Goal: Answer question/provide support

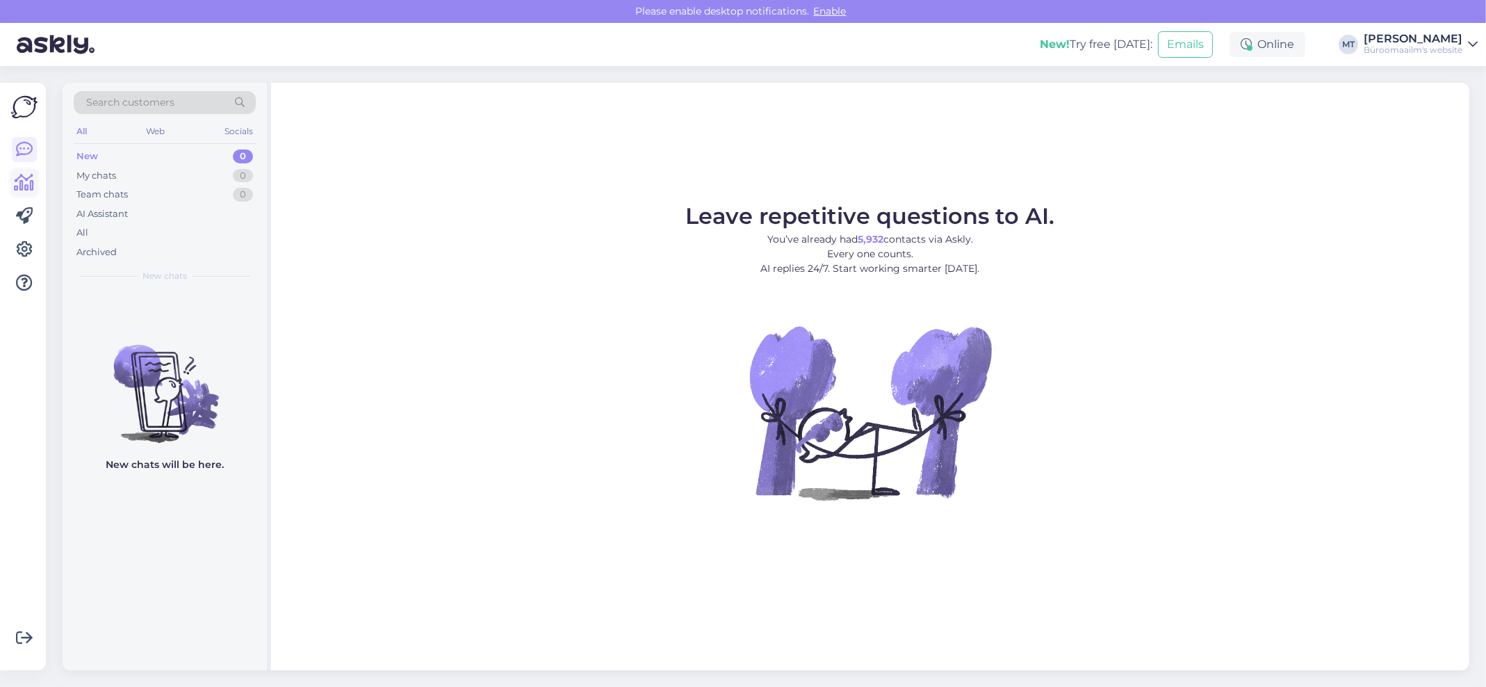
click at [32, 191] on icon at bounding box center [25, 182] width 20 height 17
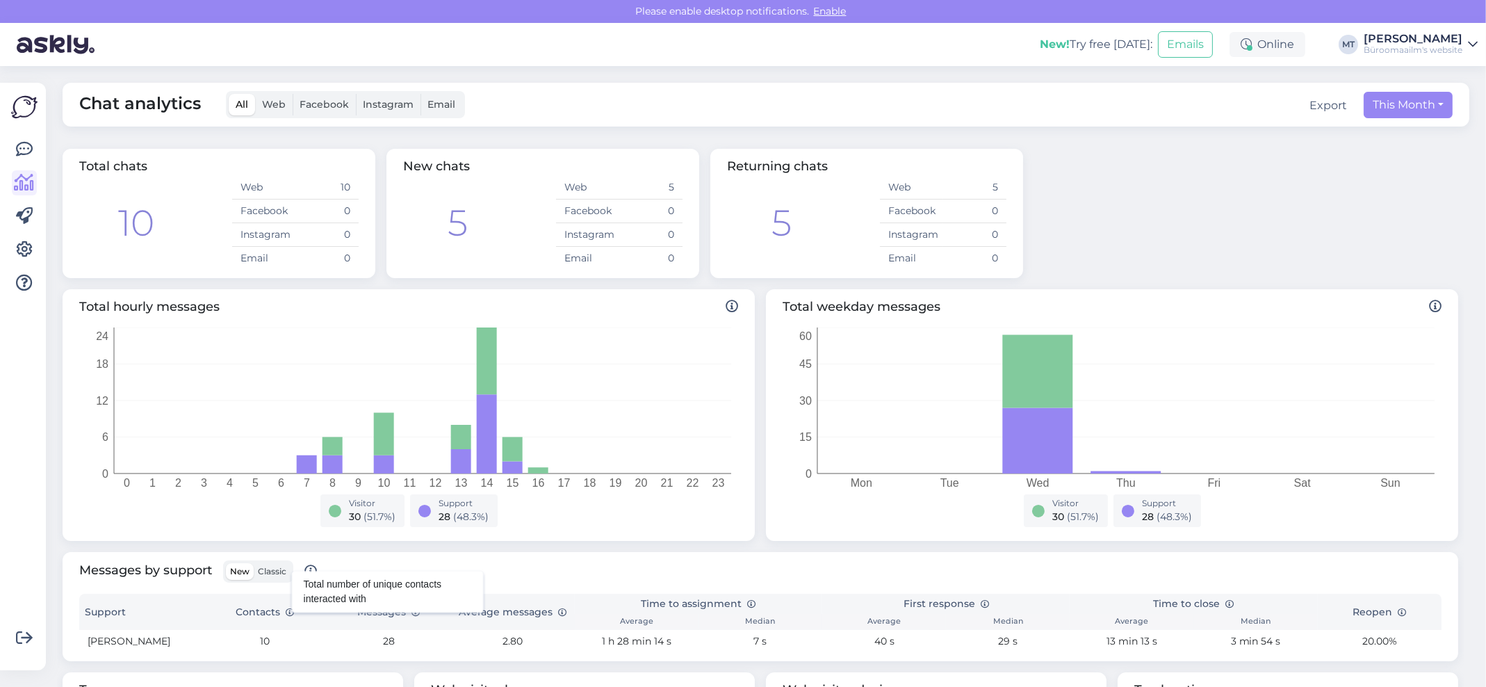
scroll to position [92, 0]
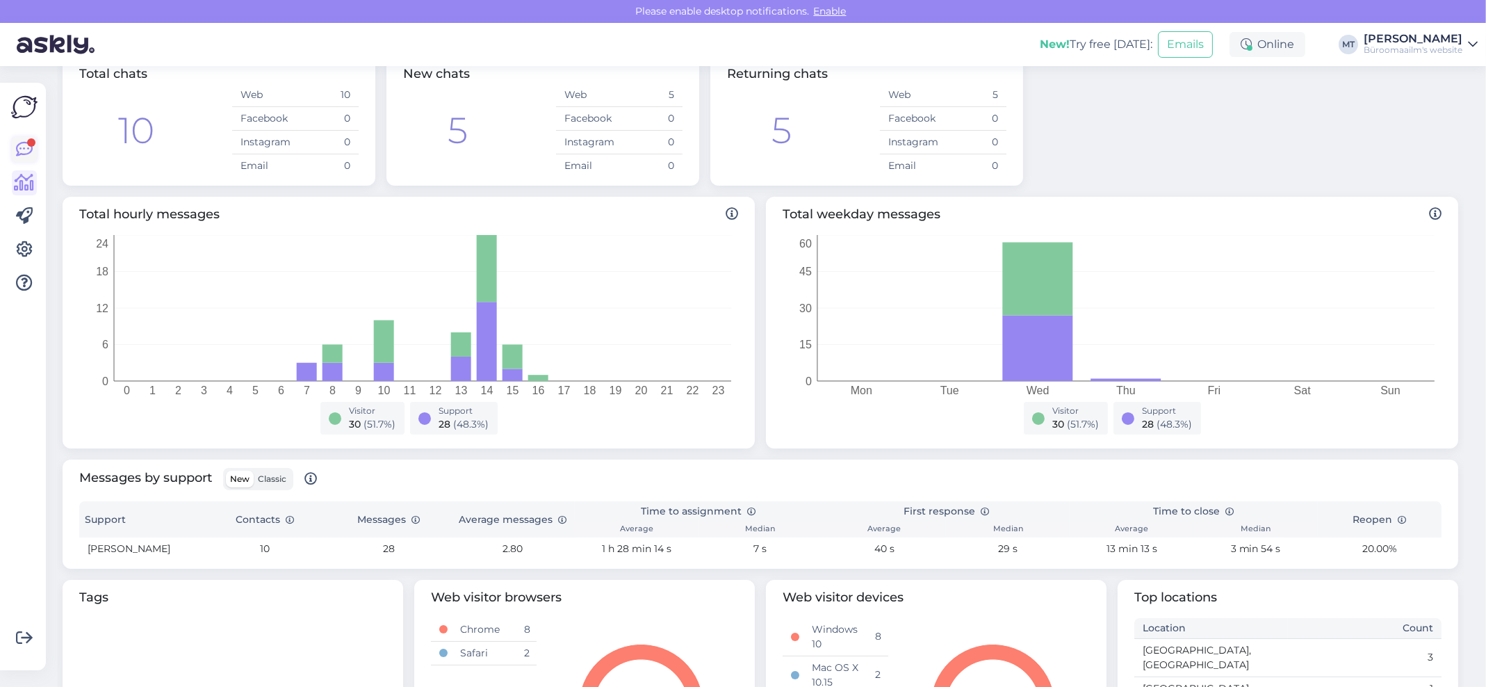
click at [22, 142] on icon at bounding box center [24, 149] width 17 height 17
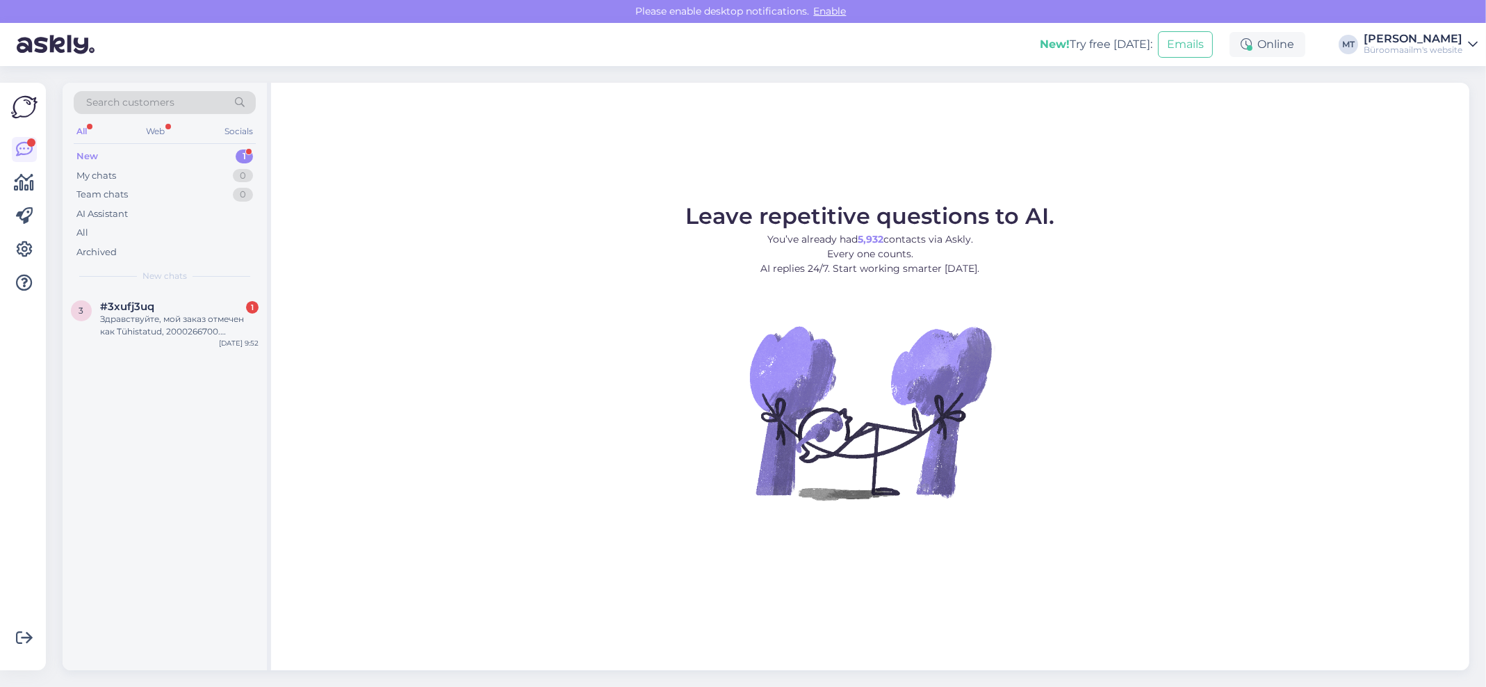
click at [79, 155] on div "New" at bounding box center [87, 156] width 22 height 14
click at [122, 335] on div "Здравствуйте, мой заказ отмечен как Tühistatud, 2000266700. Оплатила подарочной…" at bounding box center [179, 325] width 158 height 25
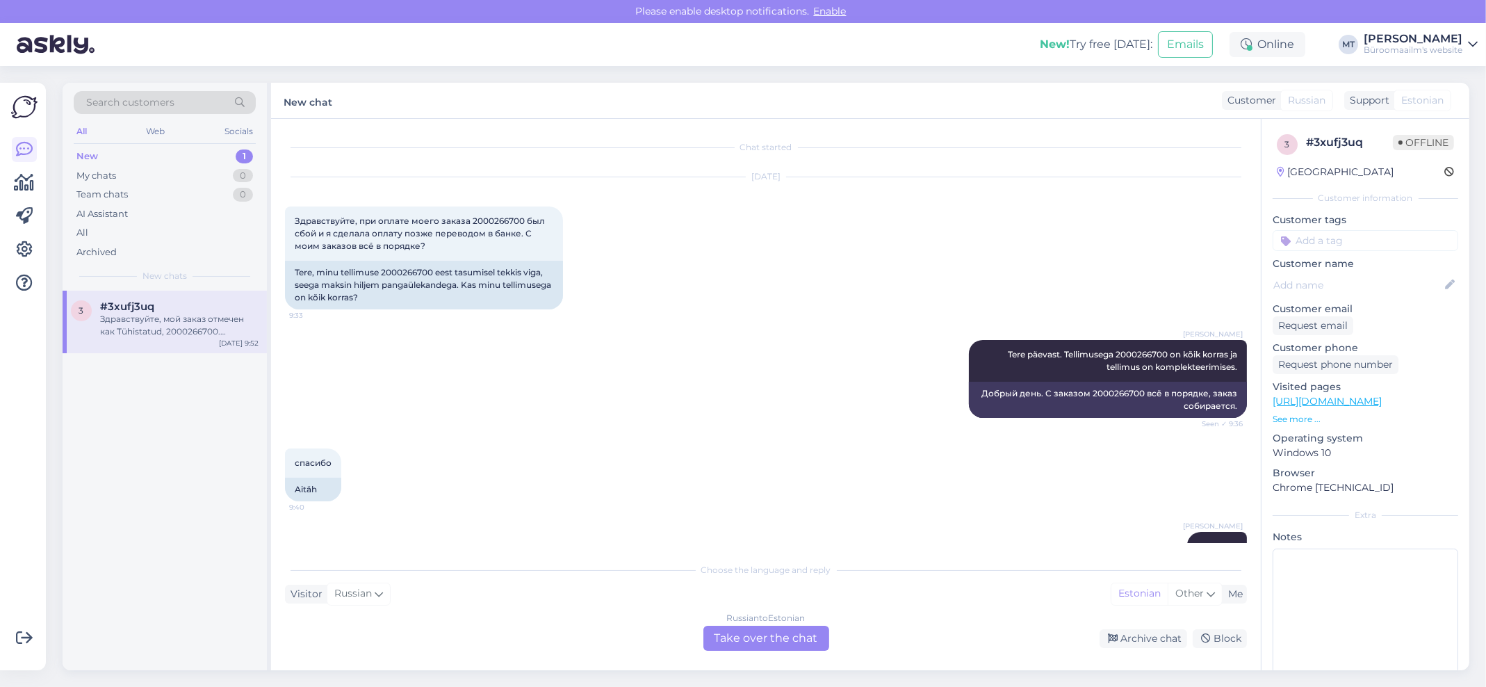
scroll to position [231, 0]
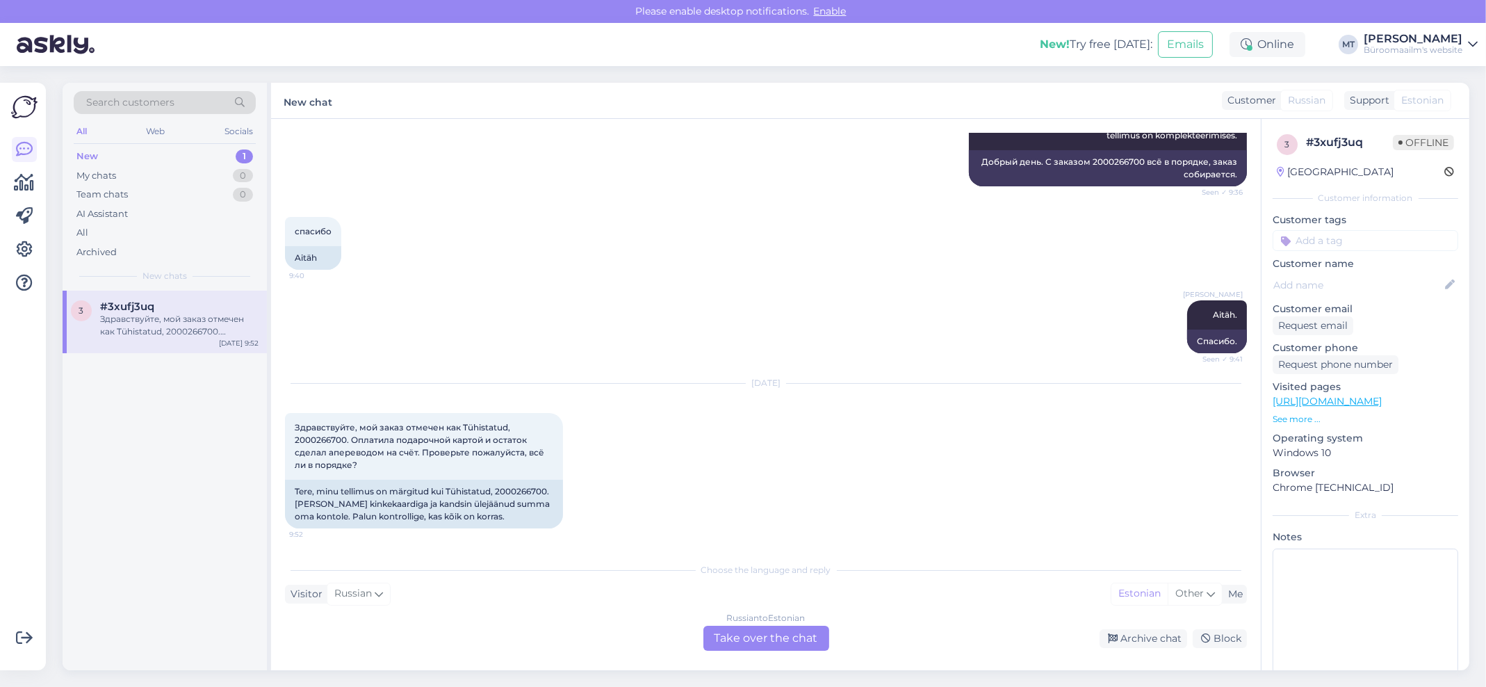
click at [798, 631] on div "Russian to Estonian Take over the chat" at bounding box center [766, 637] width 126 height 25
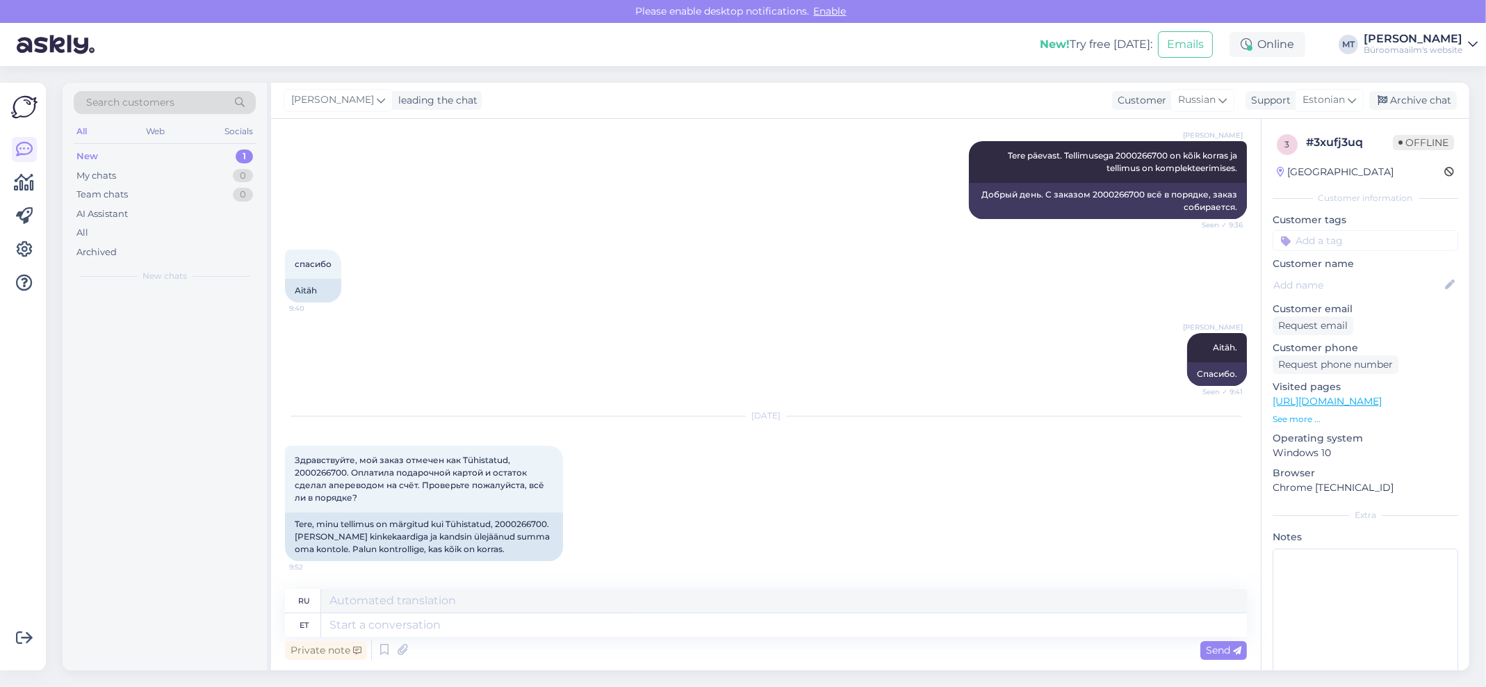
scroll to position [199, 0]
drag, startPoint x: 549, startPoint y: 518, endPoint x: 495, endPoint y: 525, distance: 53.9
click at [495, 525] on div "Tere, minu tellimus on märgitud kui Tühistatud, 2000266700. Maksin kinkekaardig…" at bounding box center [424, 536] width 278 height 49
click at [525, 544] on div "Tere, minu tellimus on märgitud kui Tühistatud, 2000266700. Maksin kinkekaardig…" at bounding box center [424, 536] width 278 height 49
drag, startPoint x: 548, startPoint y: 520, endPoint x: 498, endPoint y: 522, distance: 50.1
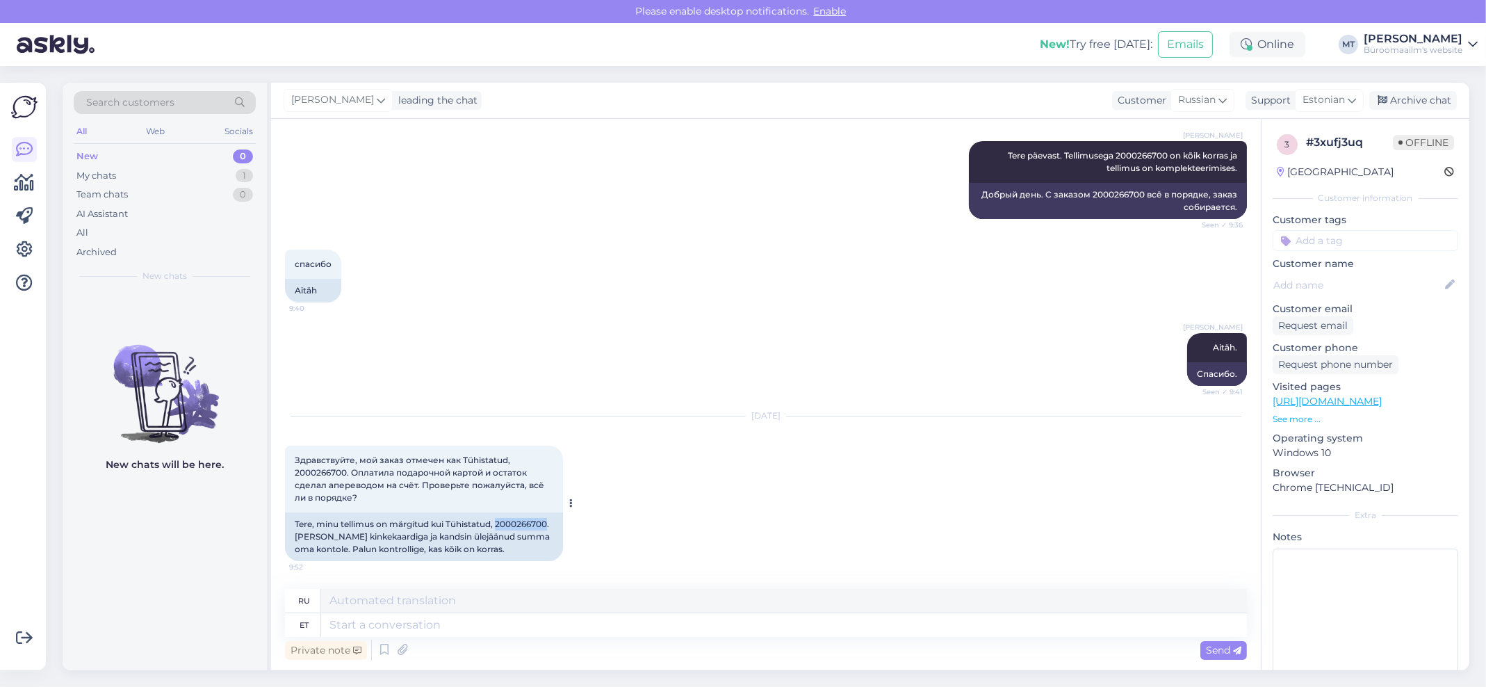
click at [498, 522] on div "Tere, minu tellimus on märgitud kui Tühistatud, 2000266700. Maksin kinkekaardig…" at bounding box center [424, 536] width 278 height 49
copy div "2000266700"
click at [404, 623] on textarea at bounding box center [784, 625] width 926 height 24
type textarea "Tere."
type textarea "Привет."
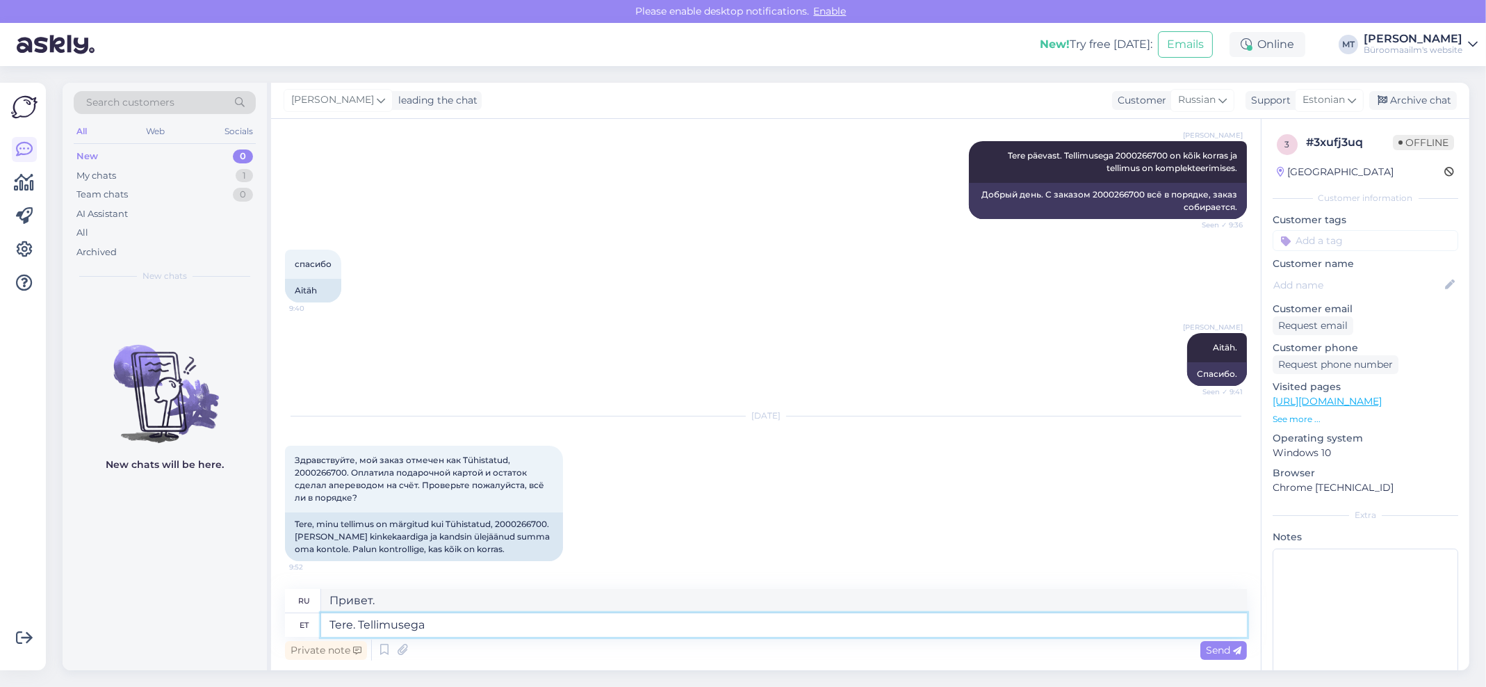
type textarea "Tere. Tellimusega"
type textarea "Здравствуйте. По заказу."
paste textarea "2000266700"
type textarea "Tere. Tellimusega 2000266700"
type textarea "Здравствуйте. Заказ 2000266700"
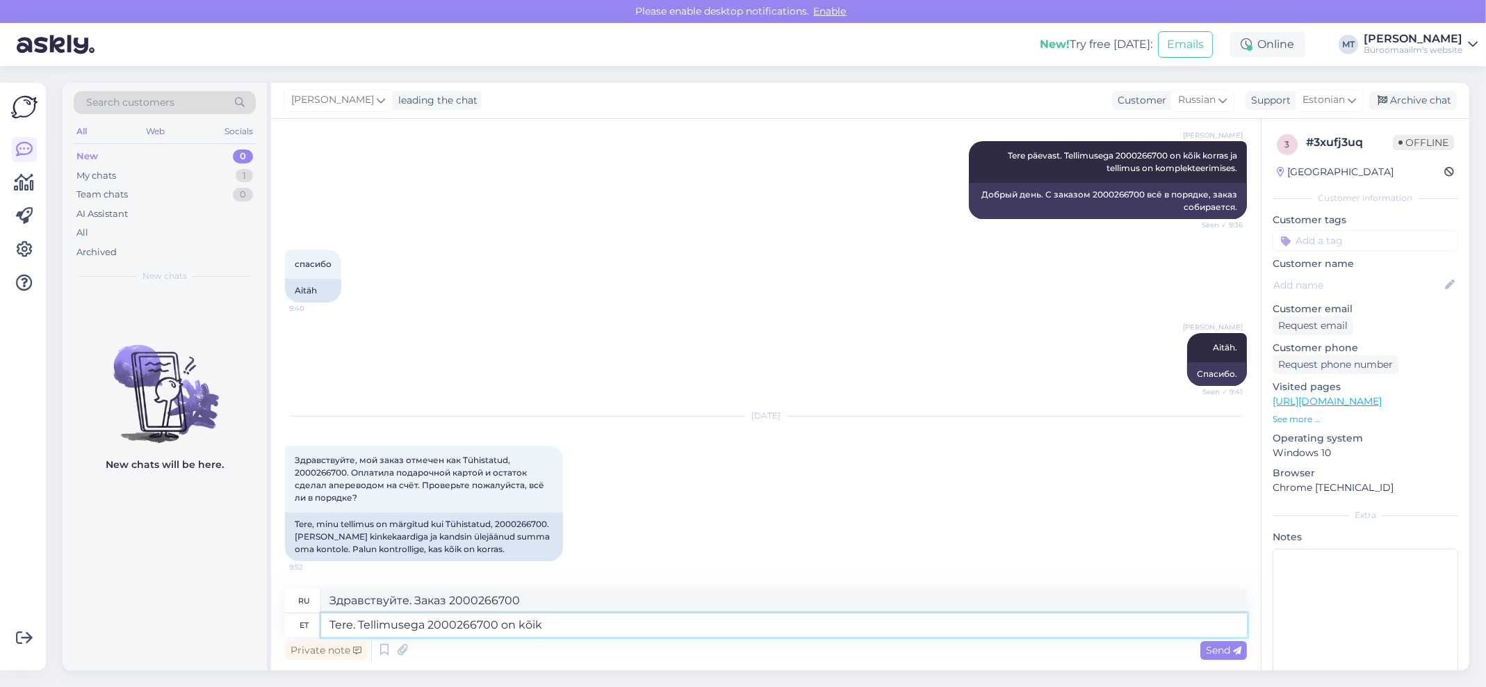
type textarea "Tere. Tellimusega 2000266700 on kõik k"
type textarea "Здравствуйте. Заказ 2000266700 — это всё."
type textarea "Tere. Tellimusega 2000266700 on kõik korras."
type textarea "Здравствуйте. С заказом 2000266700 всё в порядке."
type textarea "Tere. Tellimusega 2000266700 on kõik korras. Soovitud t"
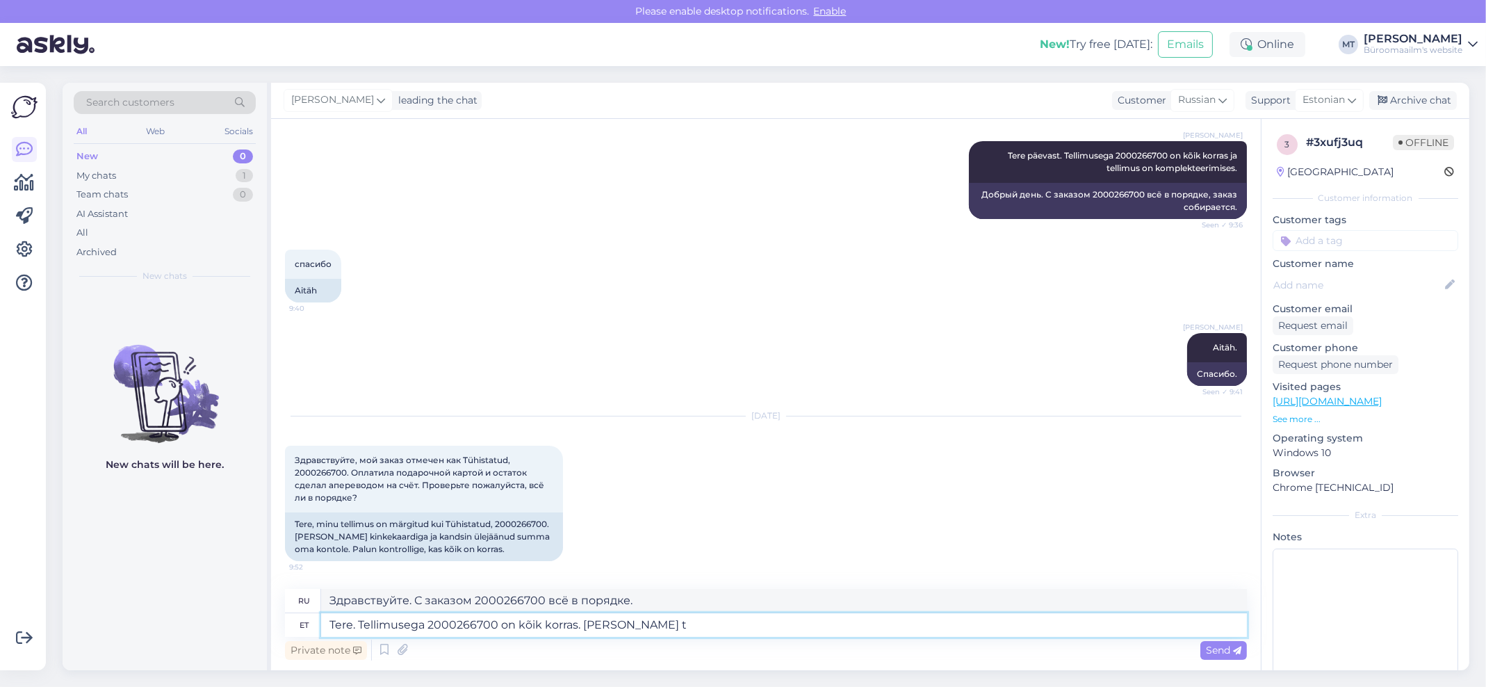
type textarea "Здравствуйте. С заказом 2000266700 всё в порядке. Запросил."
type textarea "Tere. Tellimusega 2000266700 on kõik korras. Soovitud toode o"
type textarea "Здравствуйте. Заказ 2000266700 оформлен. Запрошенный товар."
type textarea "Tere. Tellimusega 2000266700 on kõik korras. Soovitud toode on t"
type textarea "Здравствуйте. С заказом 2000266700 всё в порядке. Желаемый товар:"
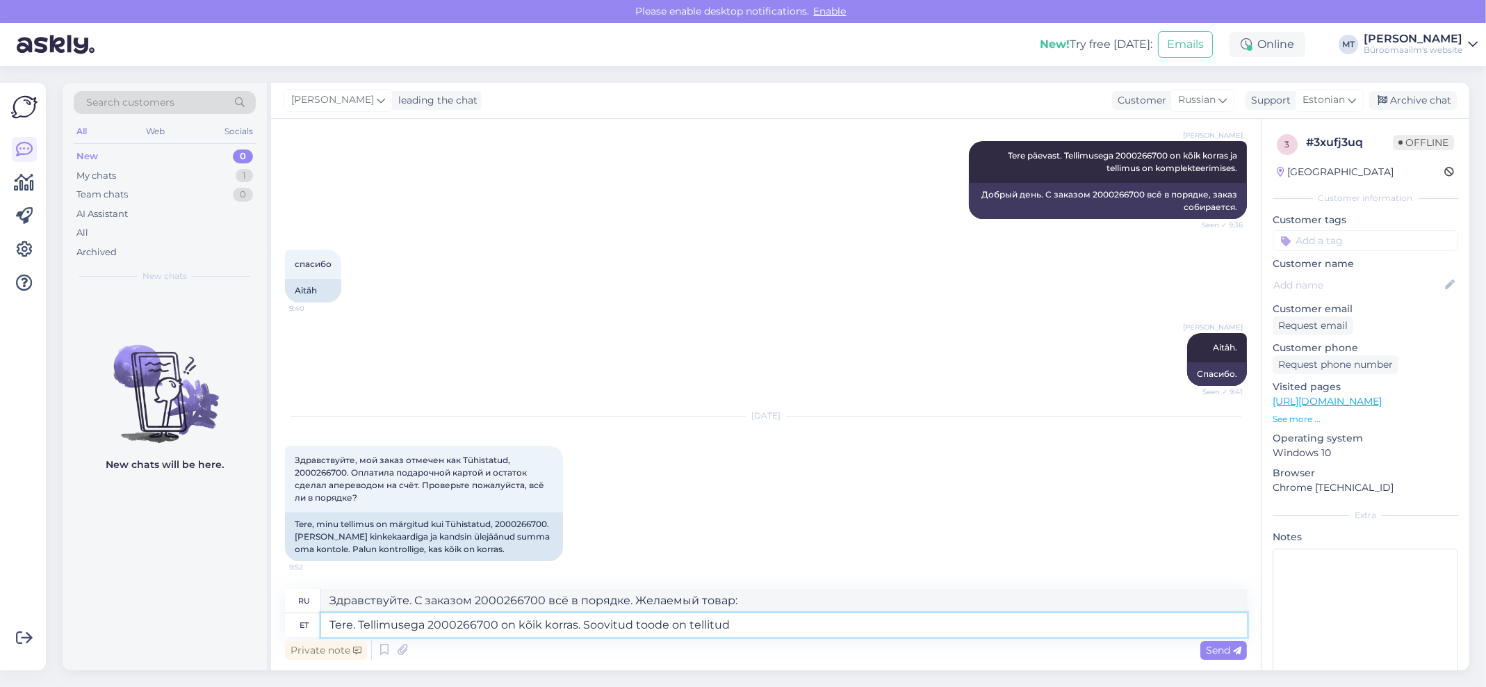
type textarea "Tere. Tellimusega 2000266700 on kõik korras. Soovitud toode on tellitud"
type textarea "Здравствуйте. С заказом 2000266700 всё в порядке. Запрошенный товар заказан."
type textarea "Tere. Tellimusega 2000266700 on kõik korras. Soovitud toode on tellitud ja"
type textarea "Здравствуйте. С заказом 2000266700 всё в порядке. Запрошенный товар заказан и"
type textarea "Tere. Tellimusega 2000266700 on kõik korras. Soovitud toode on tellitud ja n"
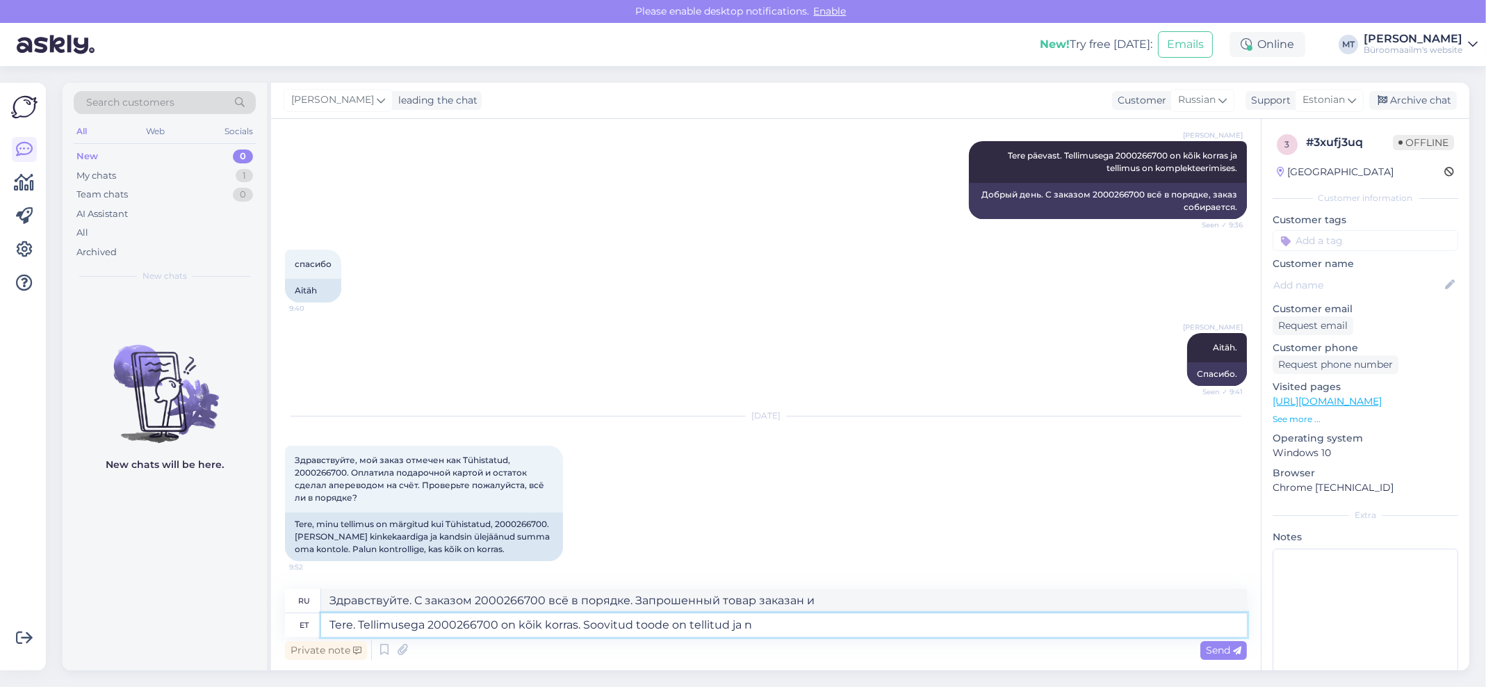
type textarea "Здравствуйте. С заказом 2000266700 всё в порядке. Запрошенный товар заказан и н…"
type textarea "Tere. Tellimusega 2000266700 on kõik korras. Soovitud toode on tellitud ja"
type textarea "Здравствуйте. С заказом 2000266700 всё в порядке. Запрошенный товар заказан и"
type textarea "Tere. Tellimusega 2000266700 on kõik korras. Soovitud toode on tellitud ja anna…"
type textarea "Здравствуйте. С заказом 2000266700 всё в порядке. Запрошенный товар заказан, и …"
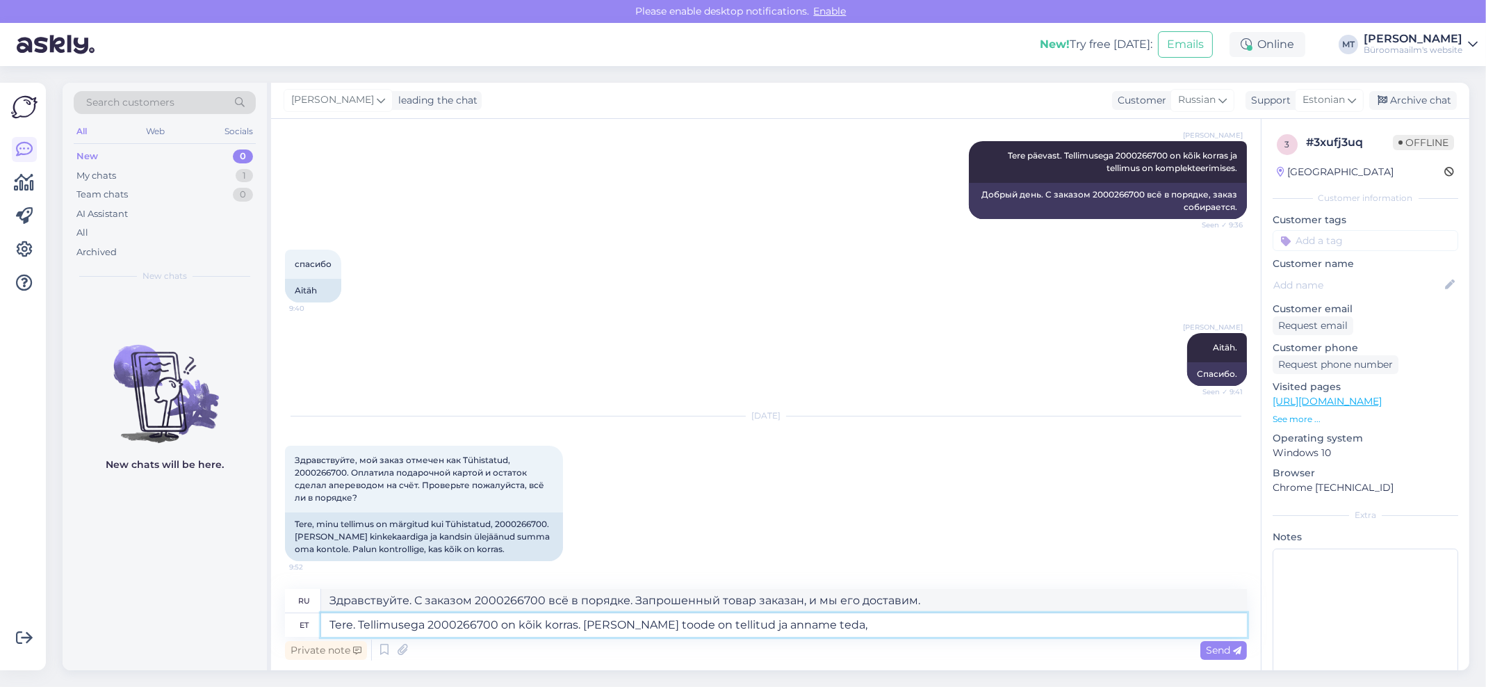
type textarea "Tere. Tellimusega 2000266700 on kõik korras. Soovitud toode on tellitud ja anna…"
type textarea "Здравствуйте. С заказом 2000266700 всё в порядке. Желаемый товар заказан, и мы …"
type textarea "Tere. Tellimusega 2000266700 on kõik korras. Soovitud toode on tellitud ja anna…"
type textarea "Здравствуйте. С заказом 2000266700 всё в порядке. Запрошенный товар заказан, и …"
type textarea "Tere. Tellimusega 2000266700 on kõik korras. Soovitud toode on tellitud ja anna…"
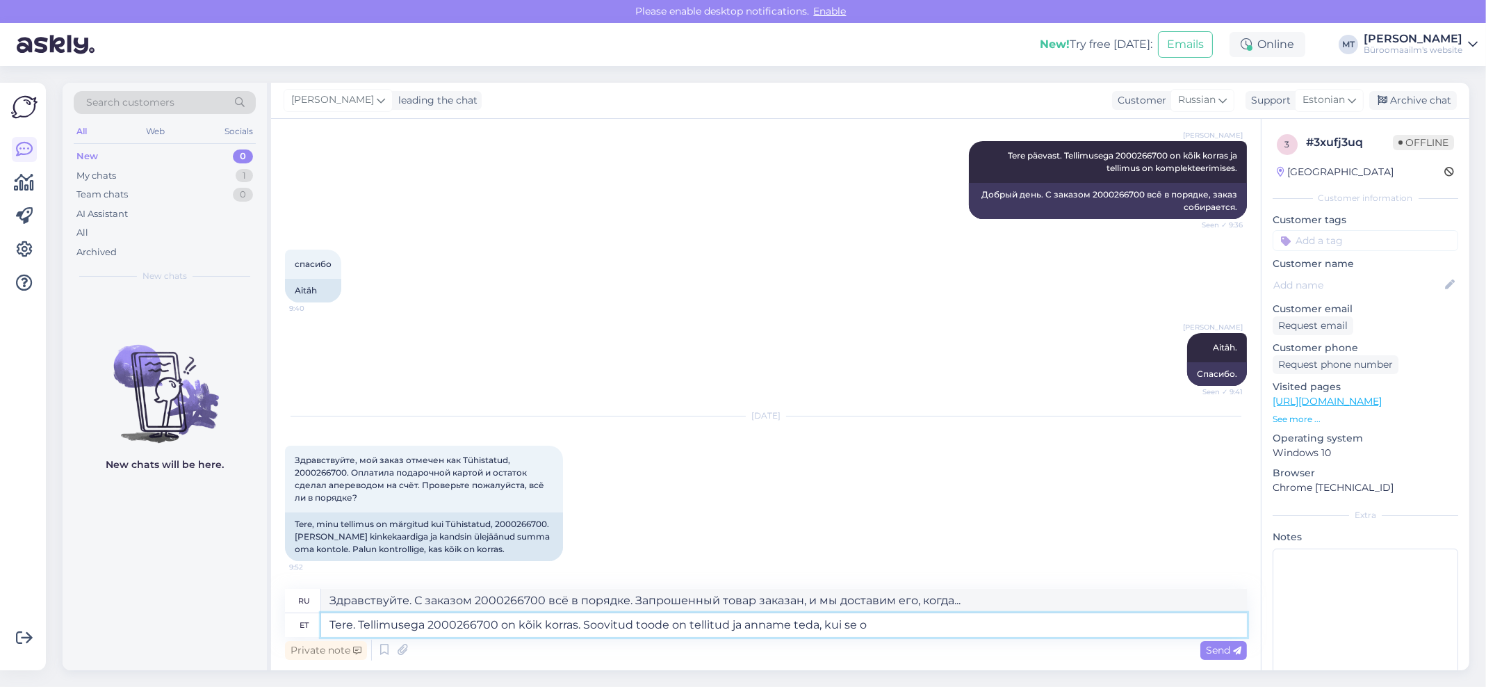
type textarea "Здравствуйте. С заказом 2000266700 всё в порядке. Запрошенный товар заказан, и …"
type textarea "Tere. Tellimusega 2000266700 on kõik korras. Soovitud toode on tellitud ja anna…"
type textarea "Здравствуйте. С заказом 2000266700 всё в порядке. Желаемый товар заказан, и мы …"
type textarea "Tere. Tellimusega 2000266700 on kõik korras. Soovitud toode on tellitud ja anna…"
type textarea "Здравствуйте. С заказом 2000266700 всё в порядке. Желаемый товар заказан, и мы …"
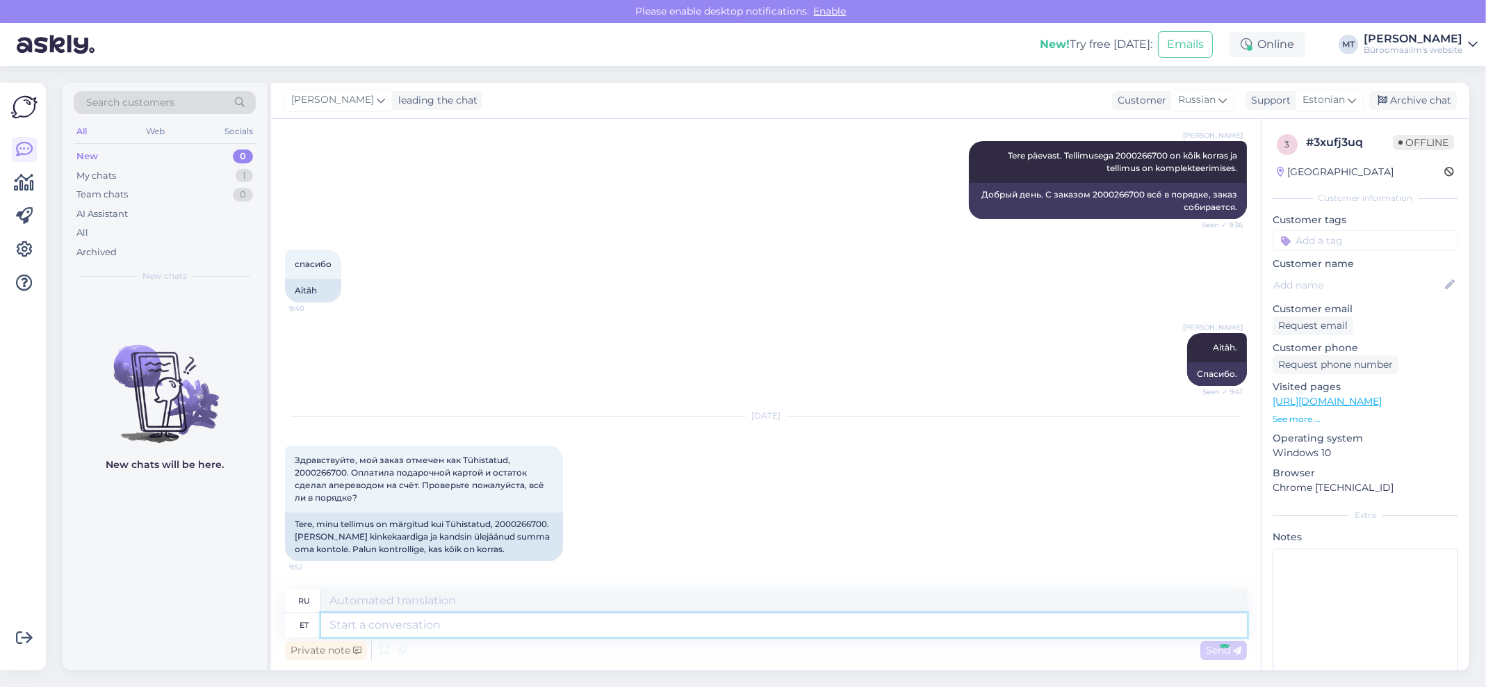
scroll to position [332, 0]
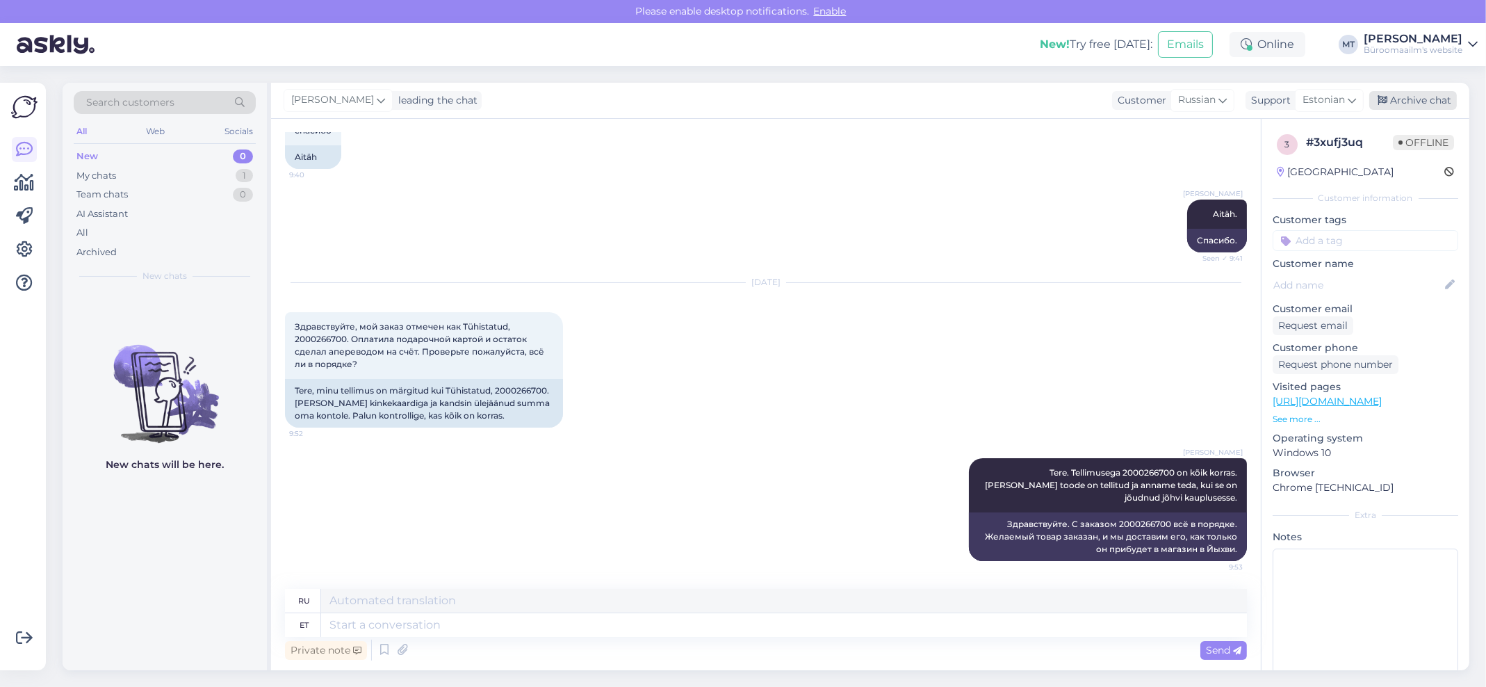
click at [1429, 91] on div "Archive chat" at bounding box center [1413, 100] width 88 height 19
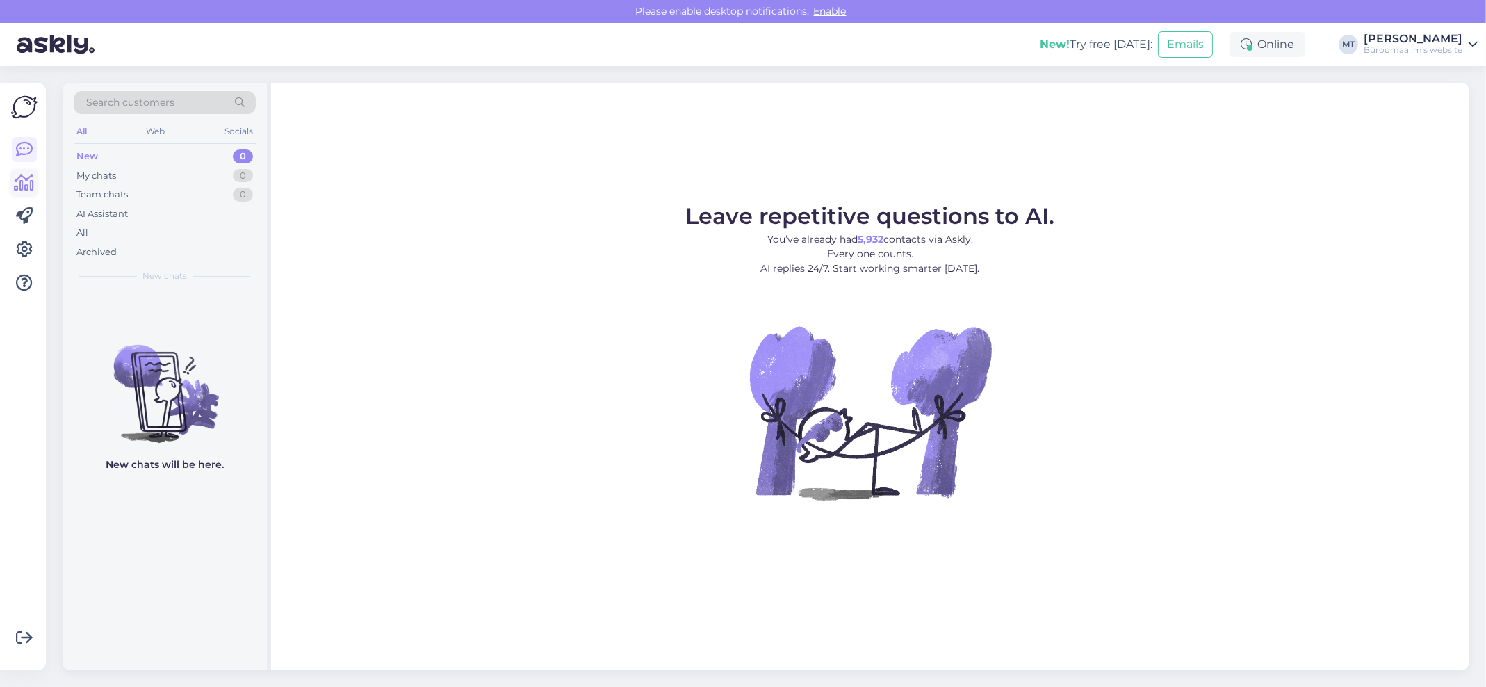
click at [30, 186] on icon at bounding box center [25, 182] width 20 height 17
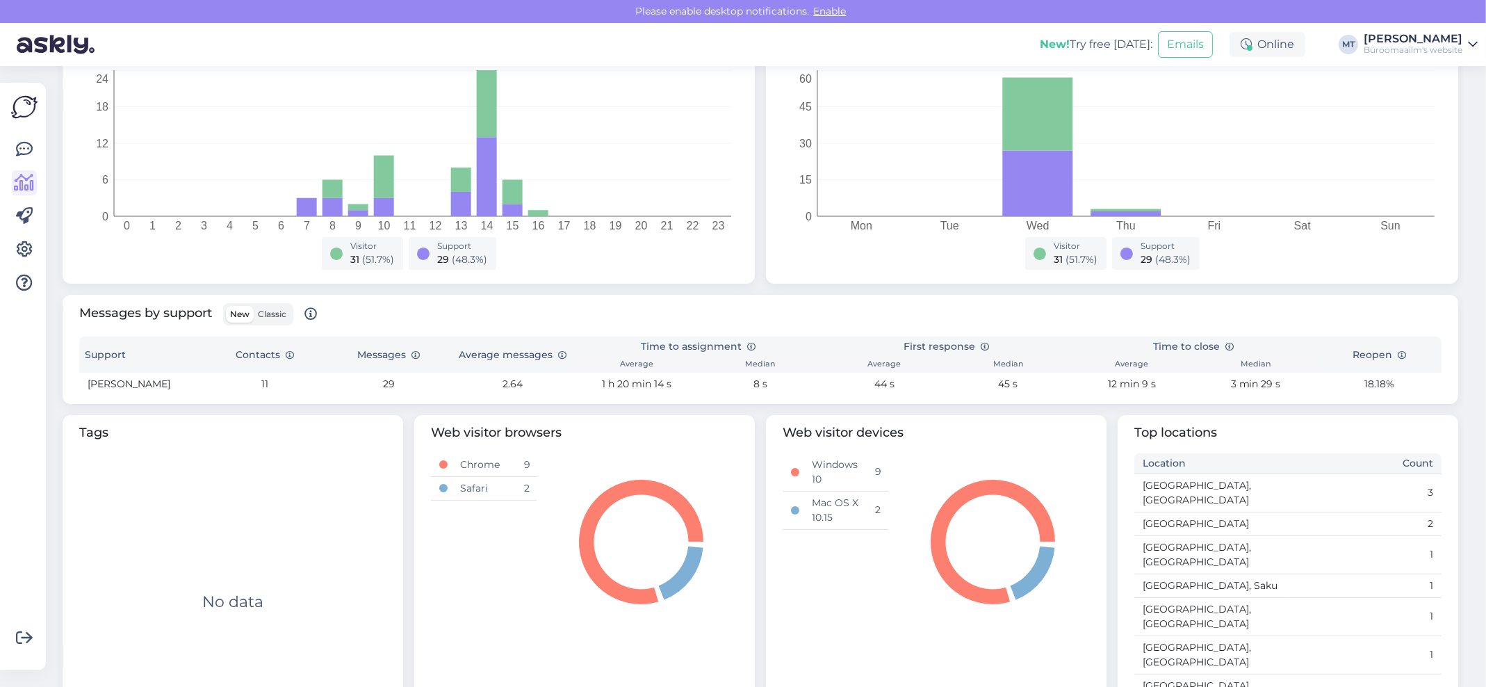
scroll to position [265, 0]
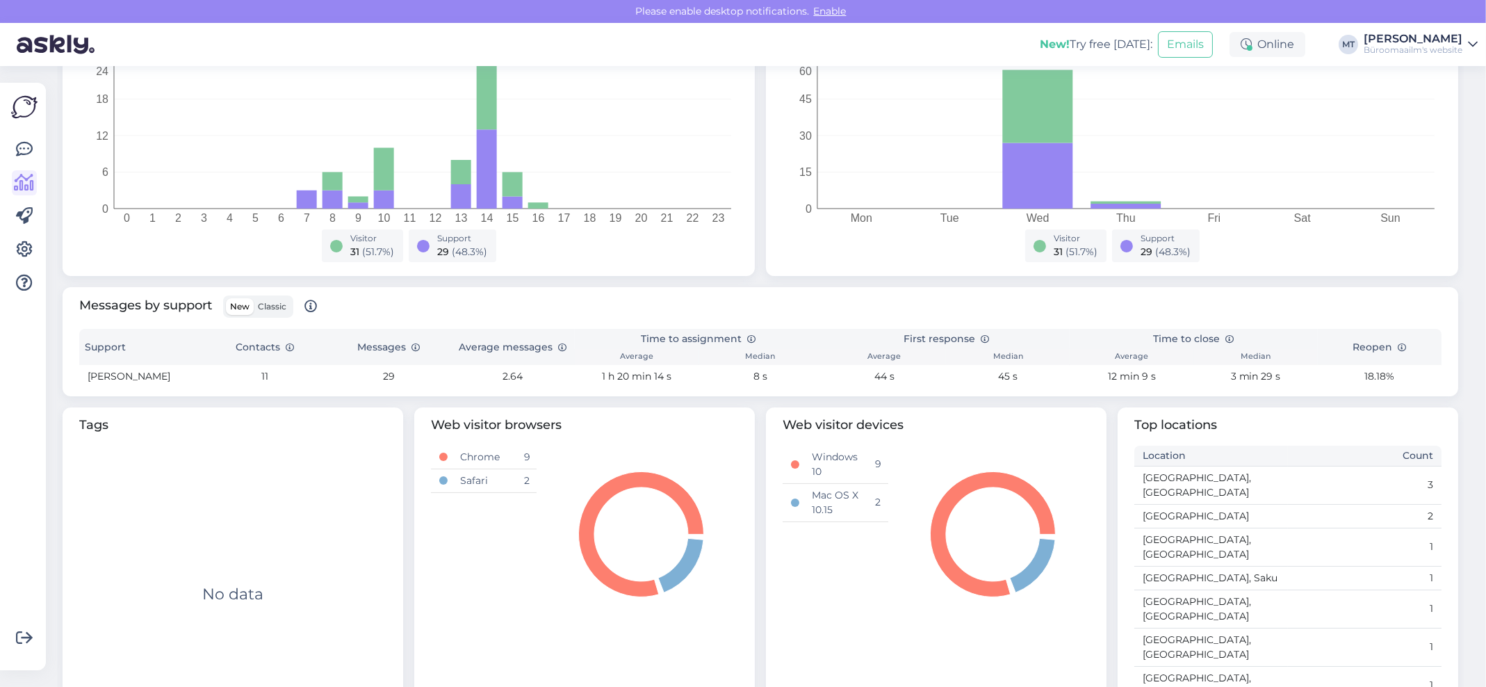
click at [279, 309] on span "Classic" at bounding box center [272, 306] width 28 height 10
click at [254, 298] on input "Classic" at bounding box center [254, 298] width 0 height 0
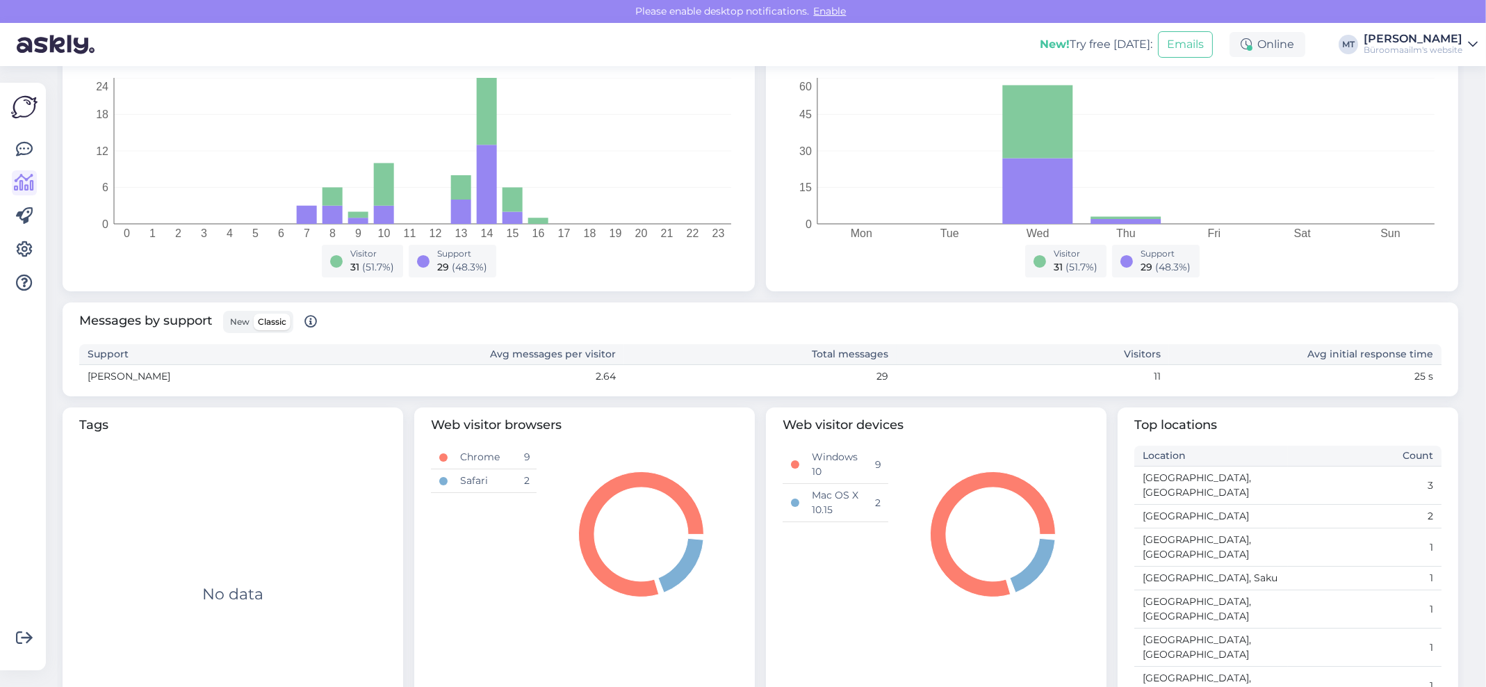
scroll to position [0, 0]
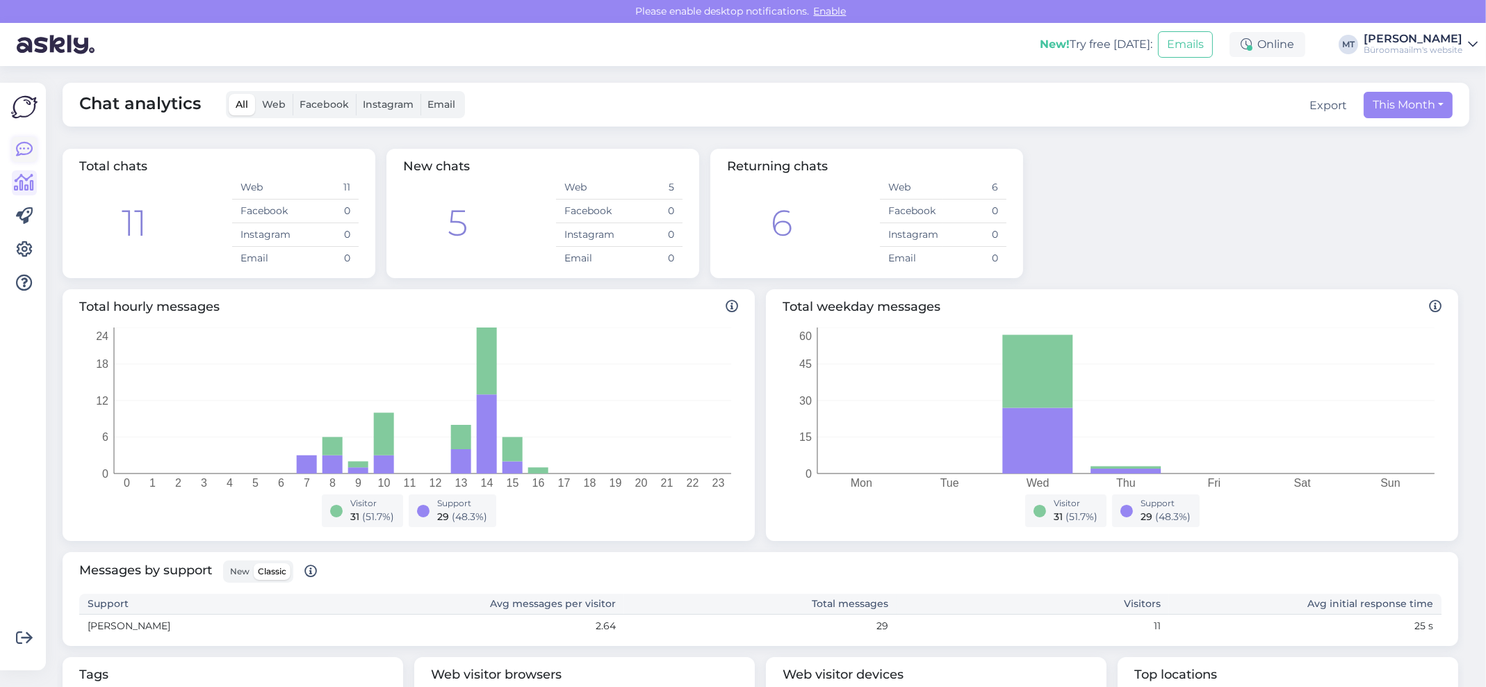
click at [24, 154] on icon at bounding box center [24, 149] width 17 height 17
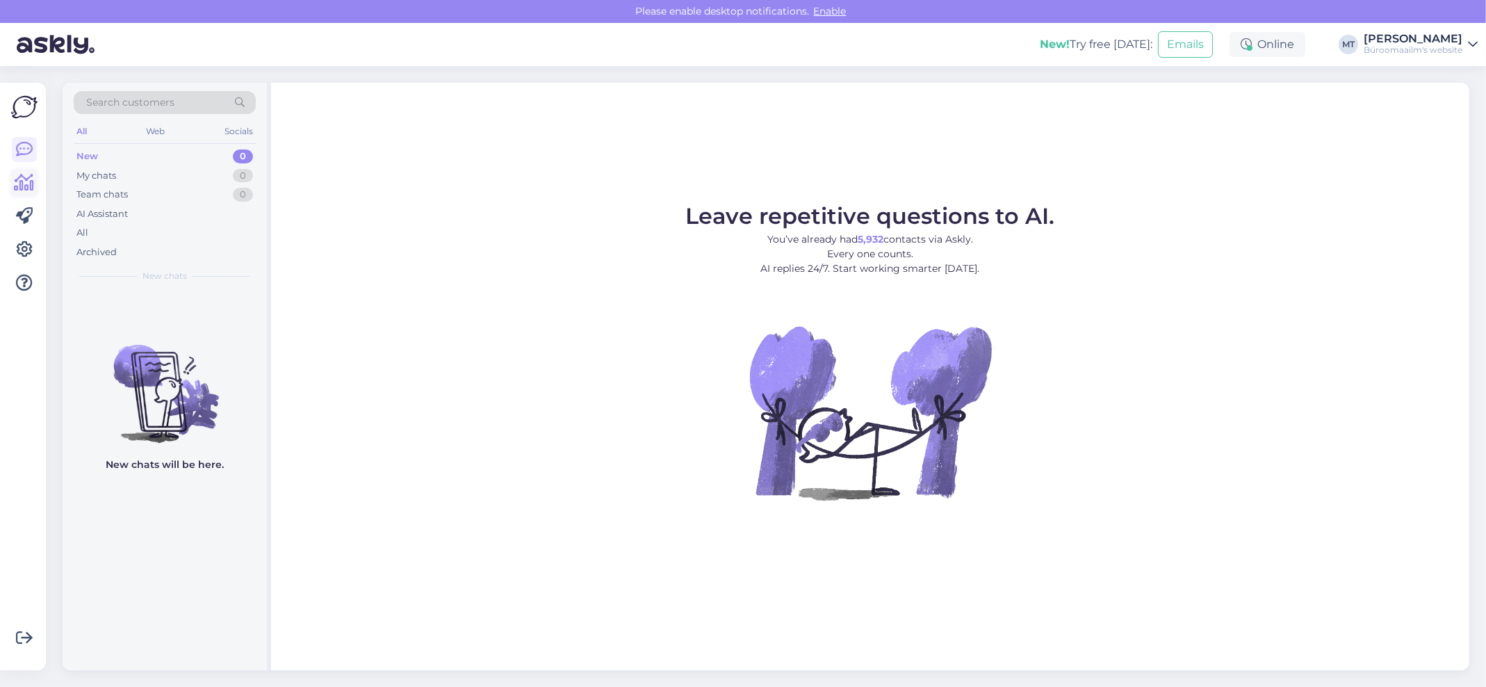
click at [22, 186] on icon at bounding box center [25, 182] width 20 height 17
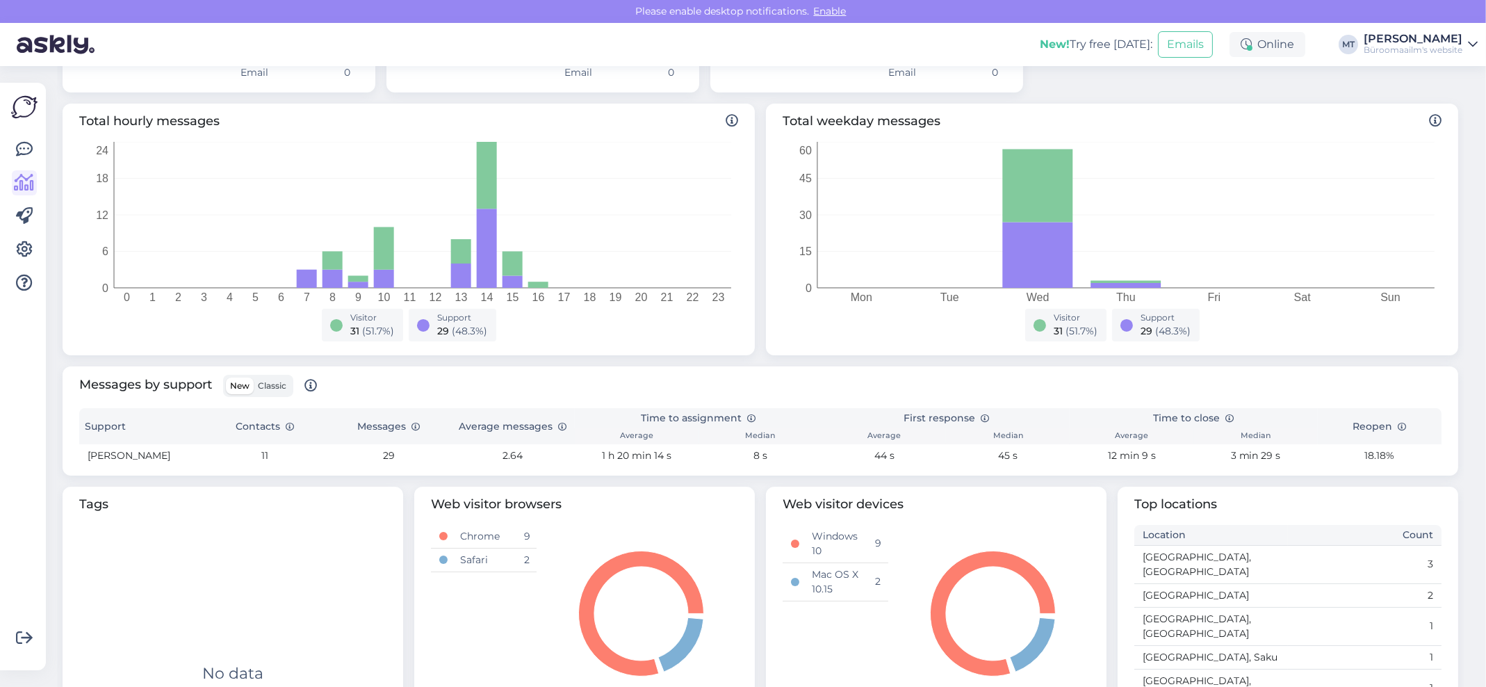
scroll to position [265, 0]
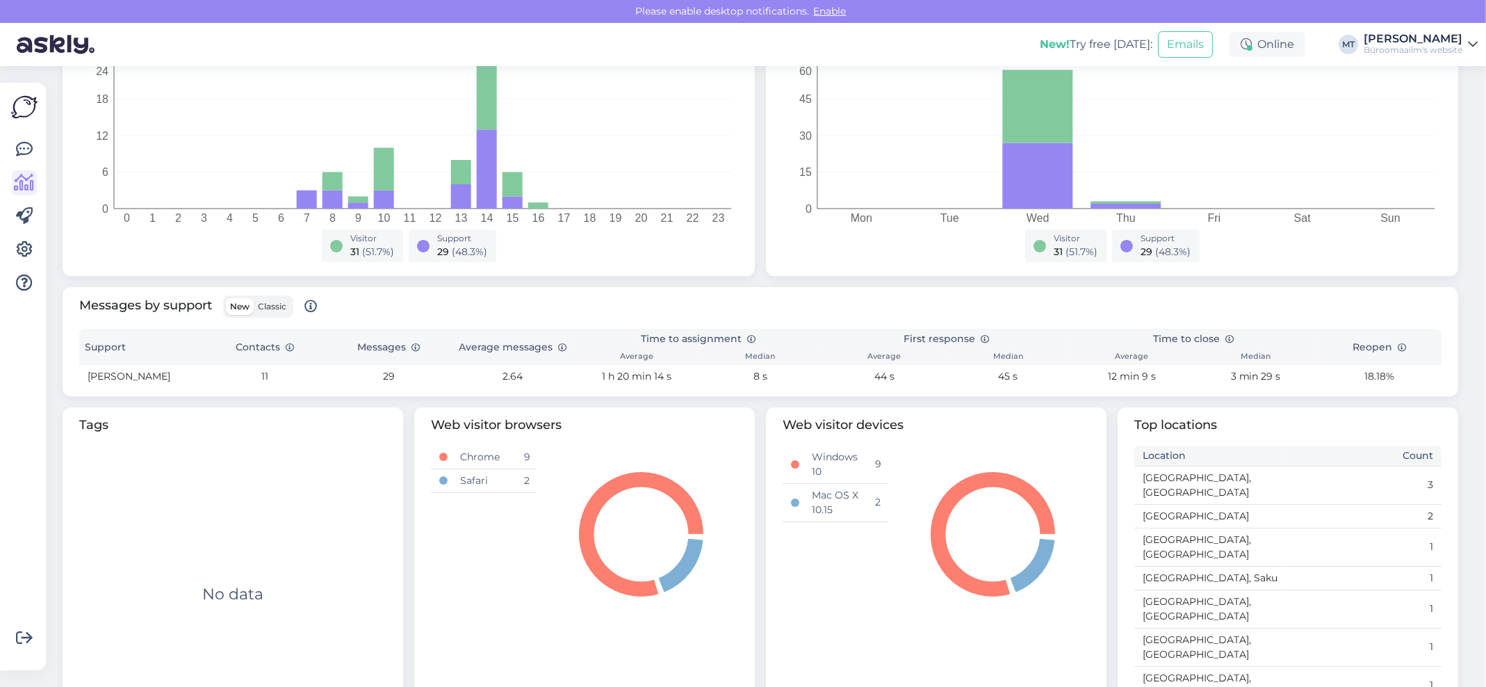
click at [278, 310] on span "Classic" at bounding box center [272, 306] width 28 height 10
click at [254, 298] on input "Classic" at bounding box center [254, 298] width 0 height 0
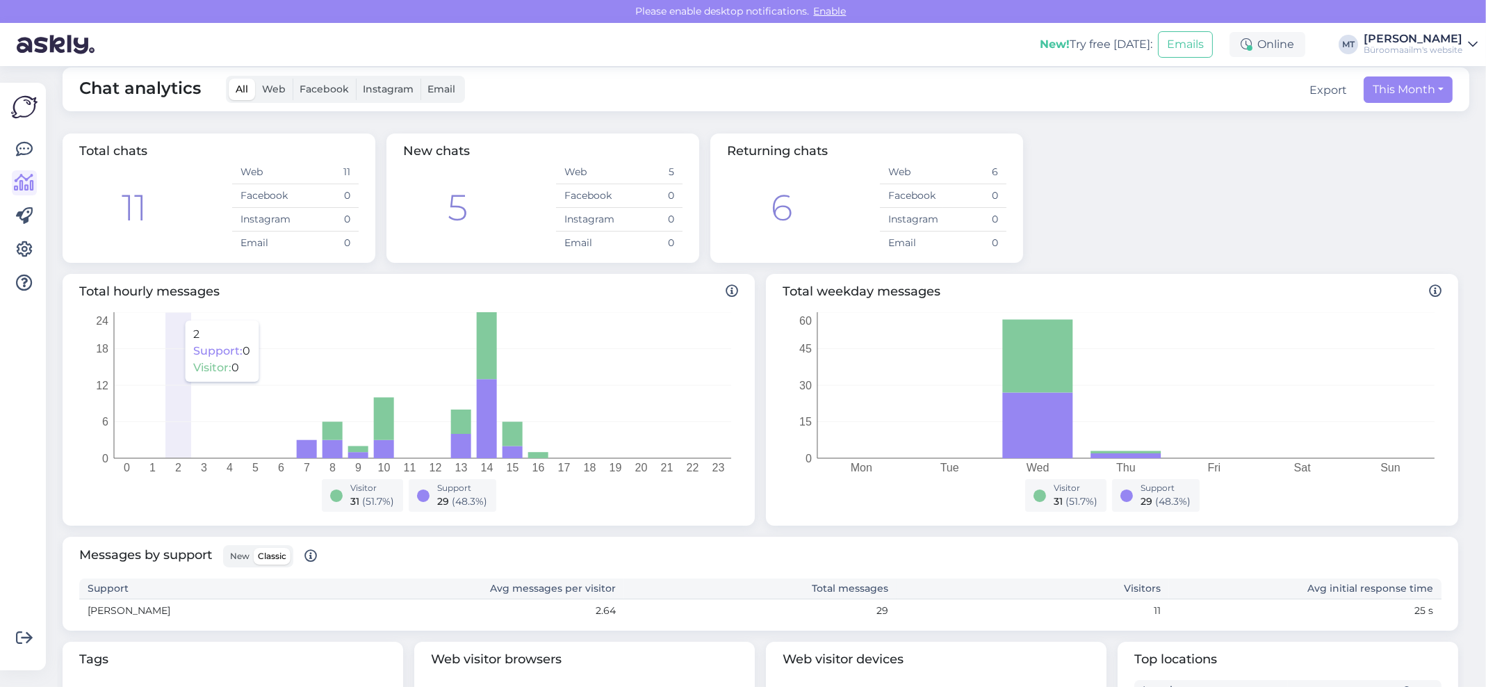
scroll to position [0, 0]
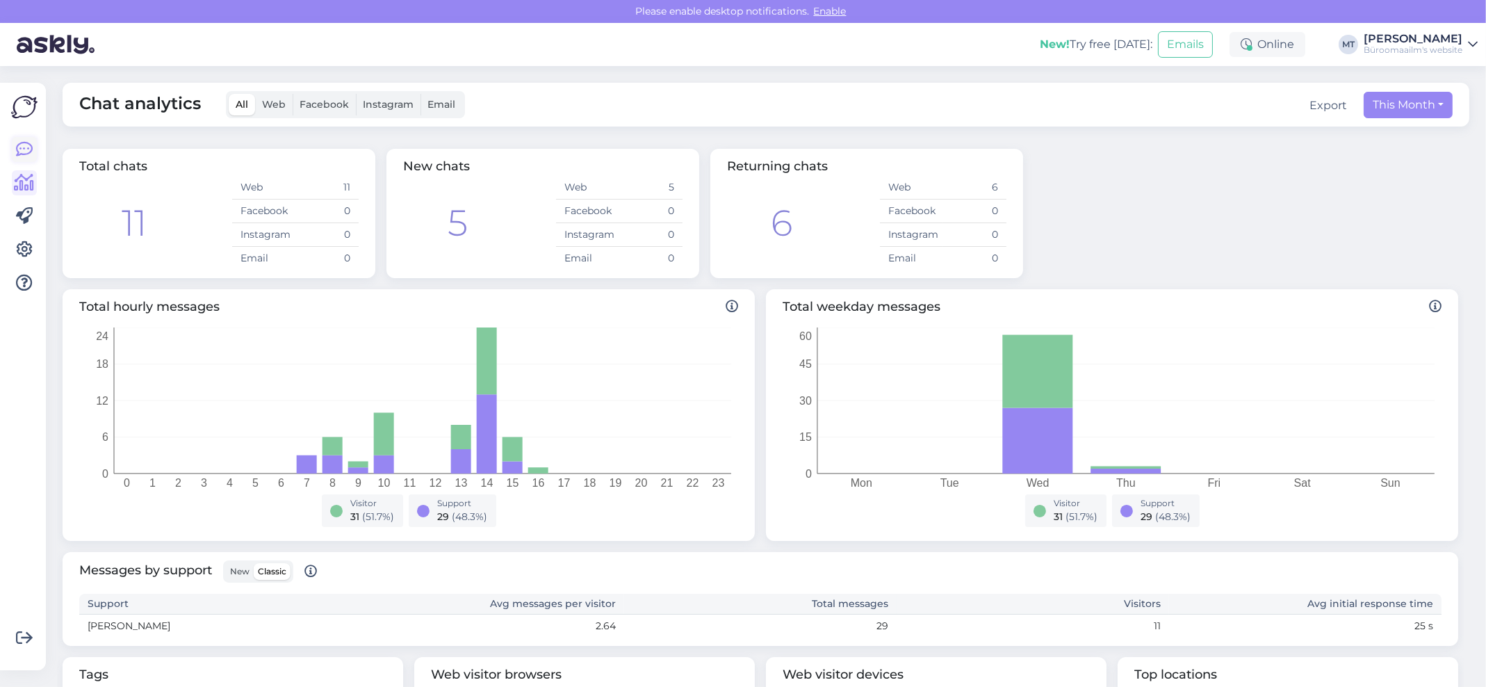
click at [22, 155] on icon at bounding box center [24, 149] width 17 height 17
